Goal: Obtain resource: Obtain resource

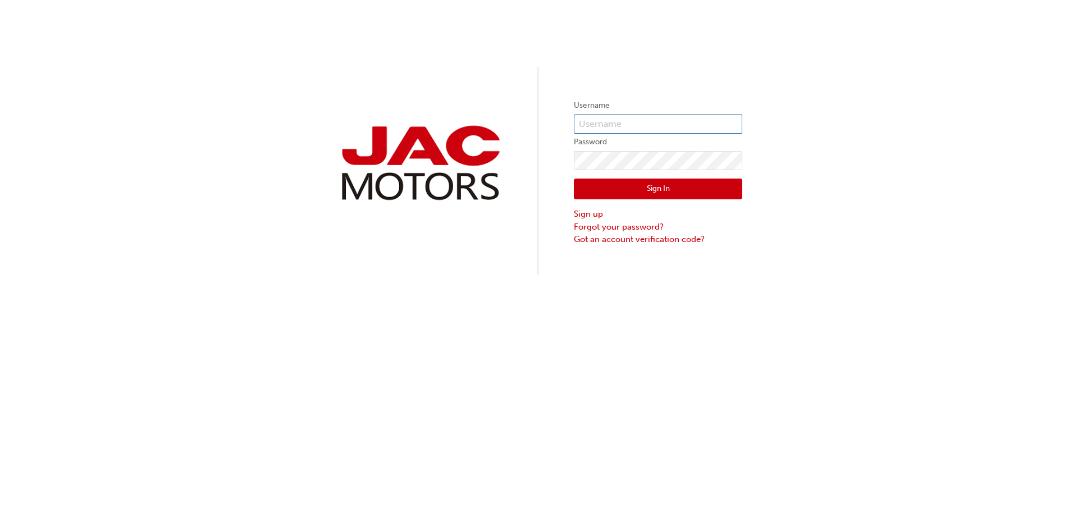
type input "[DATE]"
click at [680, 183] on button "Sign In" at bounding box center [658, 189] width 168 height 21
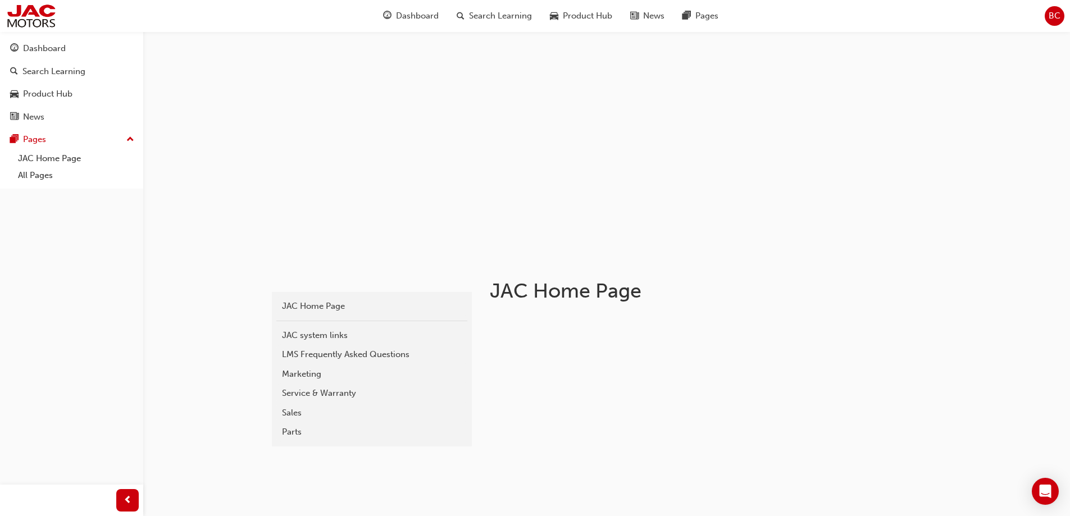
click at [332, 391] on div "Service & Warranty" at bounding box center [372, 393] width 180 height 13
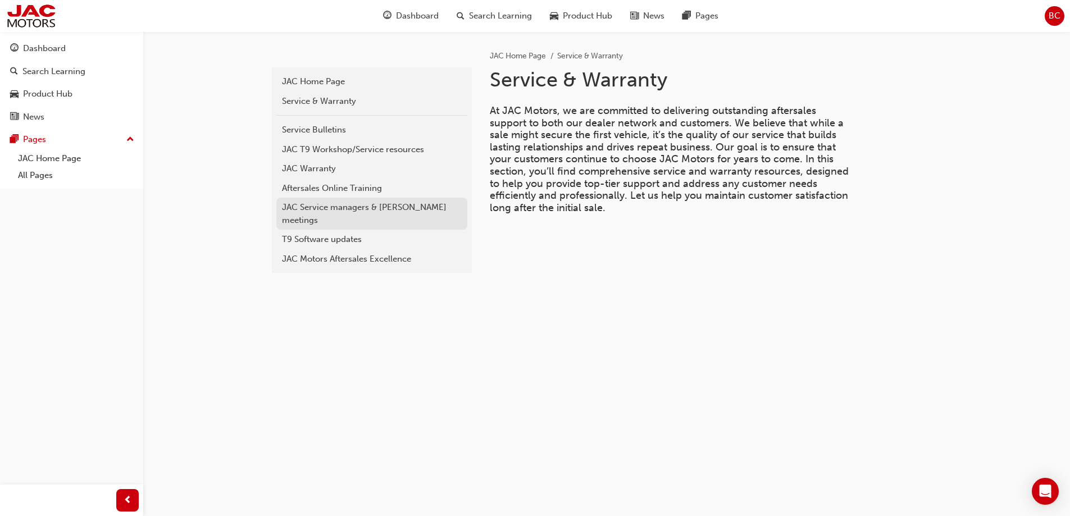
click at [345, 208] on div "JAC Service managers & [PERSON_NAME] meetings" at bounding box center [372, 213] width 180 height 25
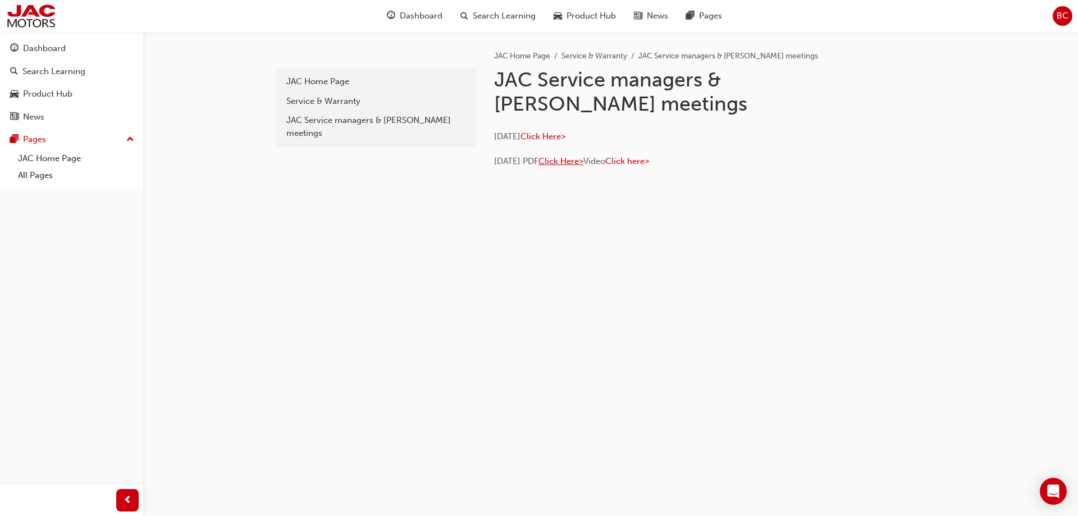
click at [567, 165] on span "Click Here>" at bounding box center [561, 161] width 45 height 10
click at [556, 135] on span "Click Here>" at bounding box center [543, 136] width 45 height 10
click at [333, 85] on div "JAC Home Page" at bounding box center [376, 81] width 180 height 13
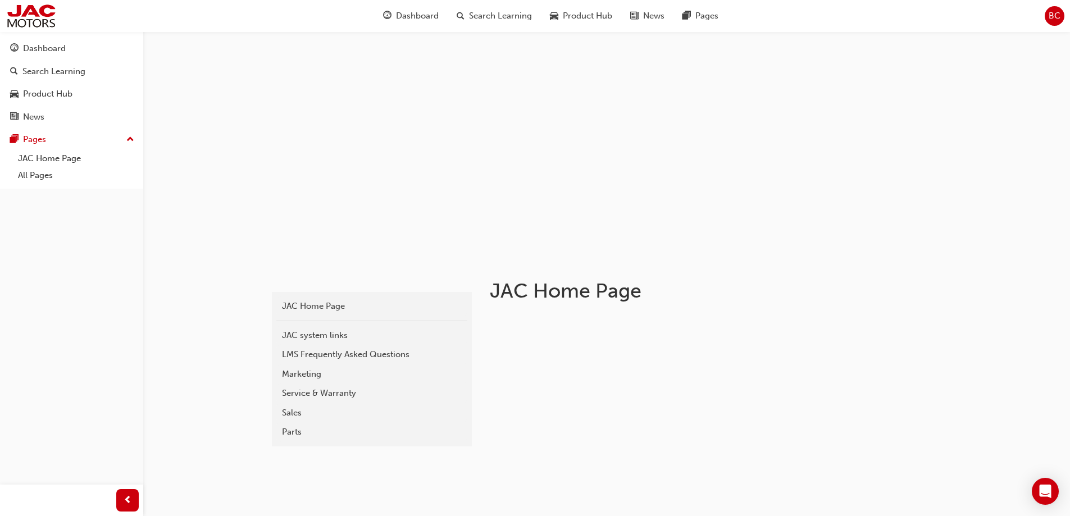
click at [313, 437] on div "Parts" at bounding box center [372, 432] width 180 height 13
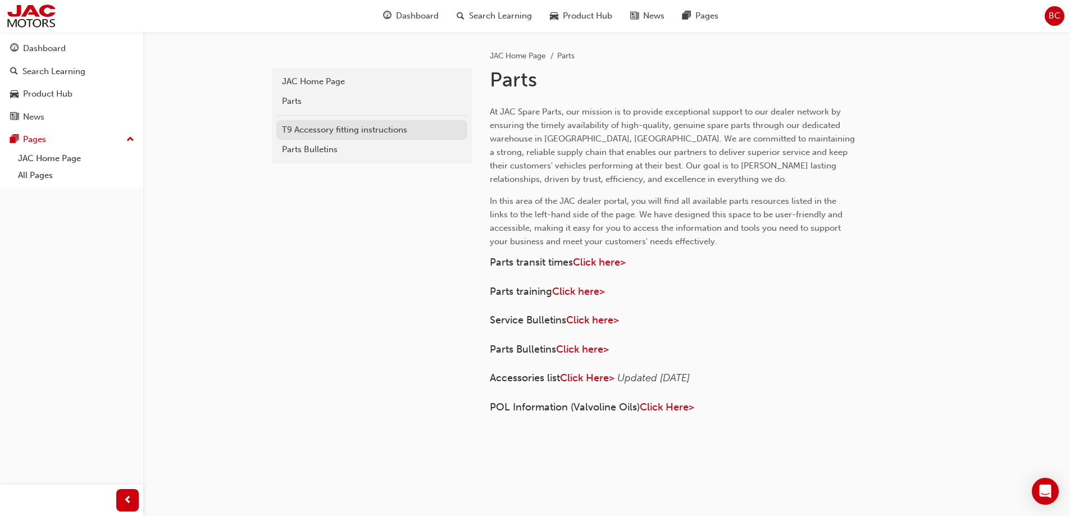
click at [371, 137] on link "T9 Accessory fitting instructions" at bounding box center [371, 130] width 191 height 20
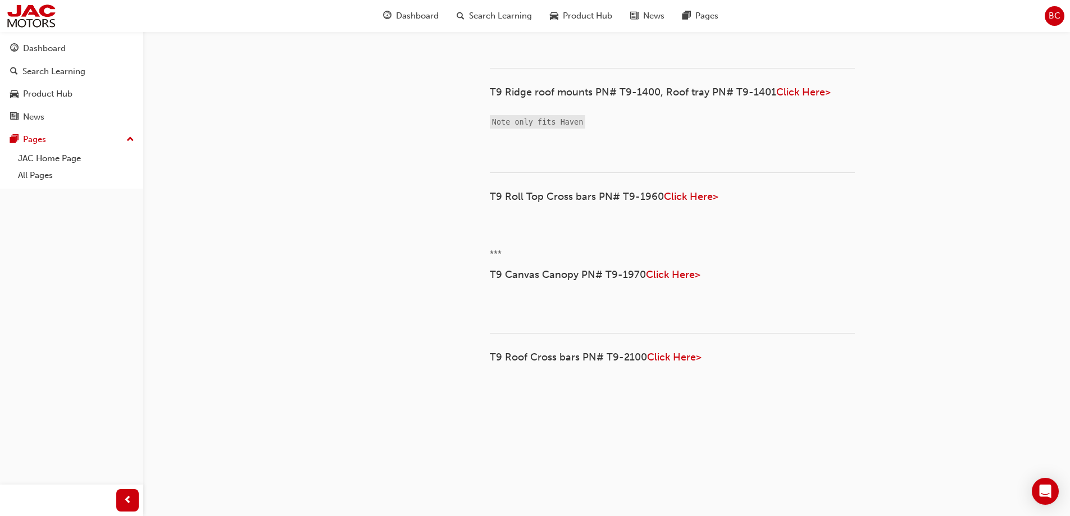
scroll to position [1853, 0]
